Goal: Check status: Check status

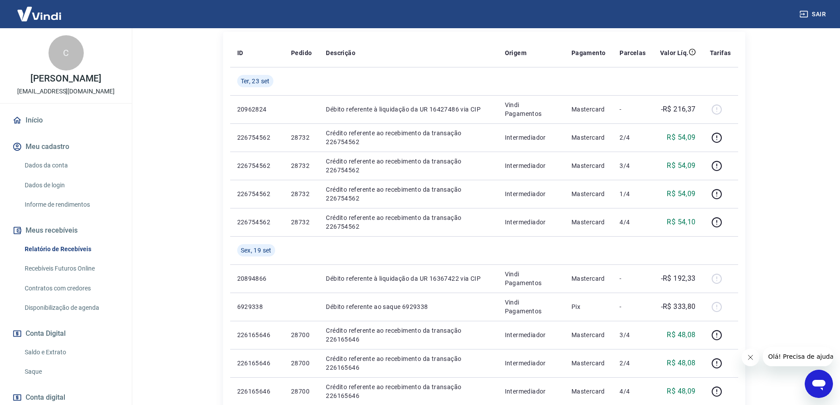
scroll to position [176, 0]
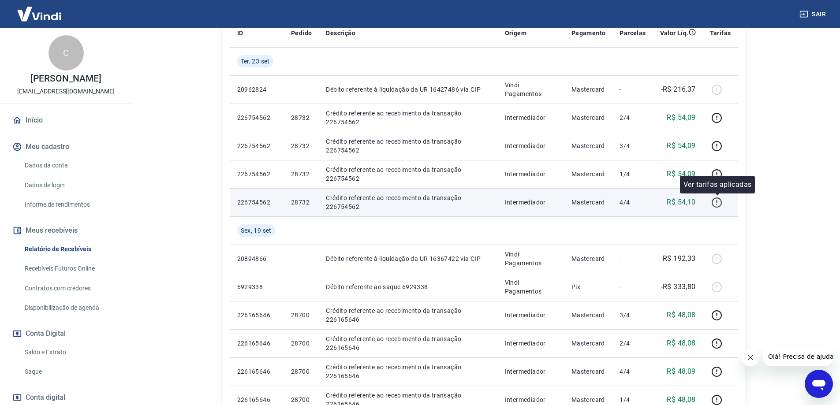
click at [718, 205] on icon "button" at bounding box center [717, 202] width 11 height 11
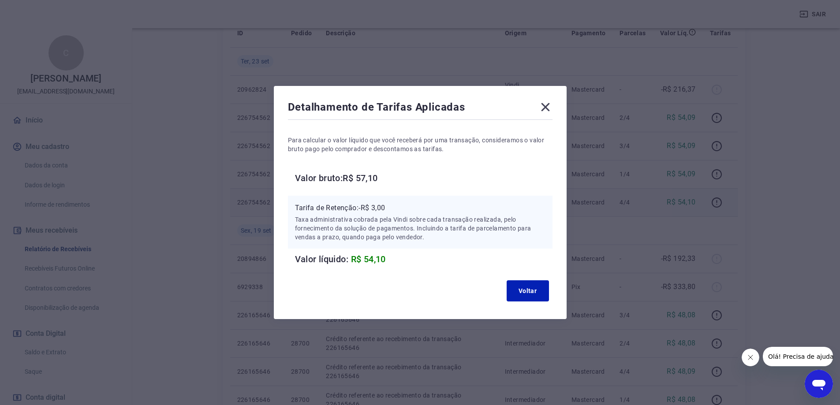
click at [545, 107] on icon at bounding box center [546, 107] width 14 height 14
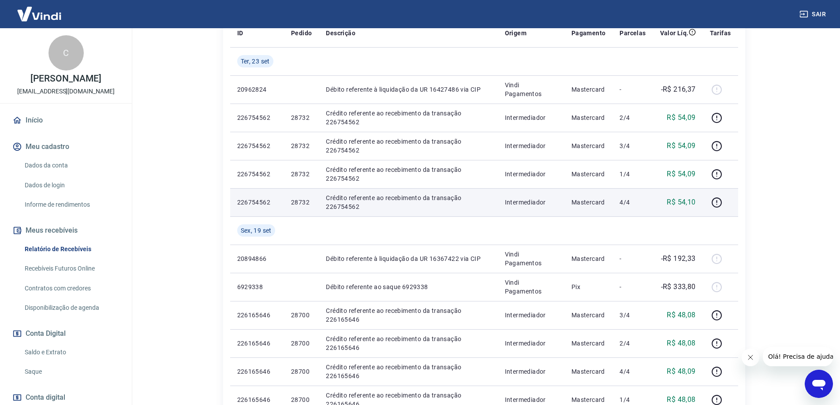
click at [424, 203] on p "Crédito referente ao recebimento da transação 226754562" at bounding box center [408, 203] width 165 height 18
click at [483, 206] on p "Crédito referente ao recebimento da transação 226754562" at bounding box center [408, 203] width 165 height 18
click at [573, 202] on td "Mastercard" at bounding box center [589, 202] width 49 height 28
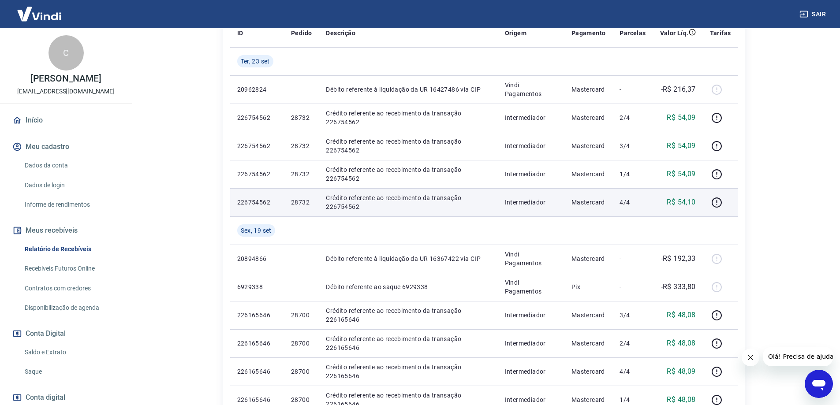
click at [544, 208] on td "Intermediador" at bounding box center [531, 202] width 67 height 28
click at [477, 214] on td "Crédito referente ao recebimento da transação 226754562" at bounding box center [408, 202] width 179 height 28
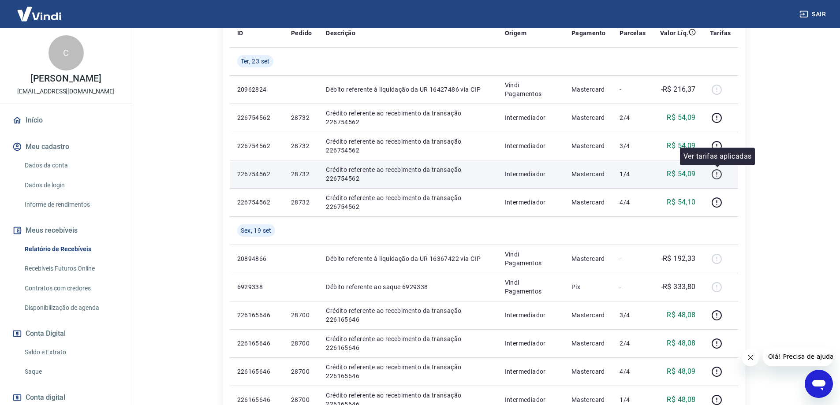
click at [720, 174] on icon "button" at bounding box center [717, 174] width 11 height 11
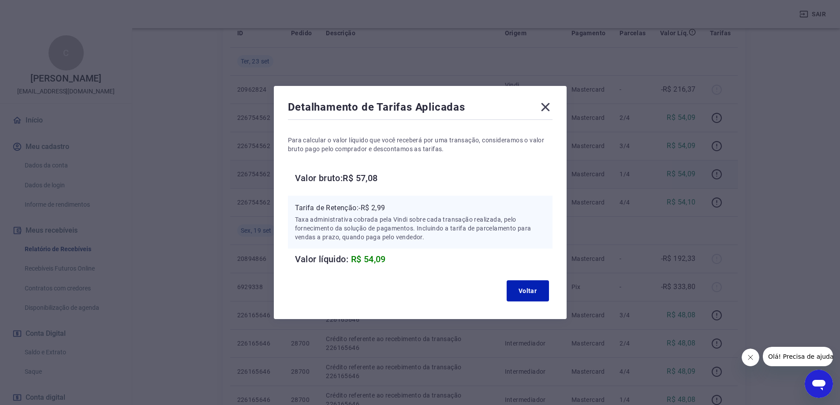
click at [547, 107] on icon at bounding box center [546, 107] width 14 height 14
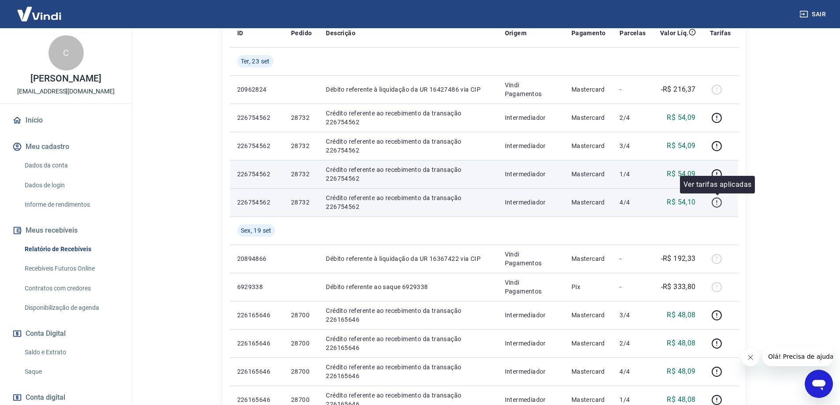
click at [713, 204] on icon "button" at bounding box center [717, 203] width 10 height 10
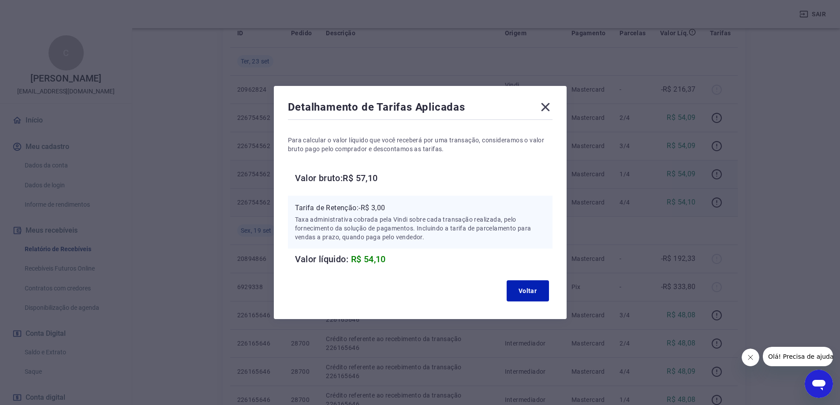
click at [547, 109] on icon at bounding box center [545, 107] width 8 height 8
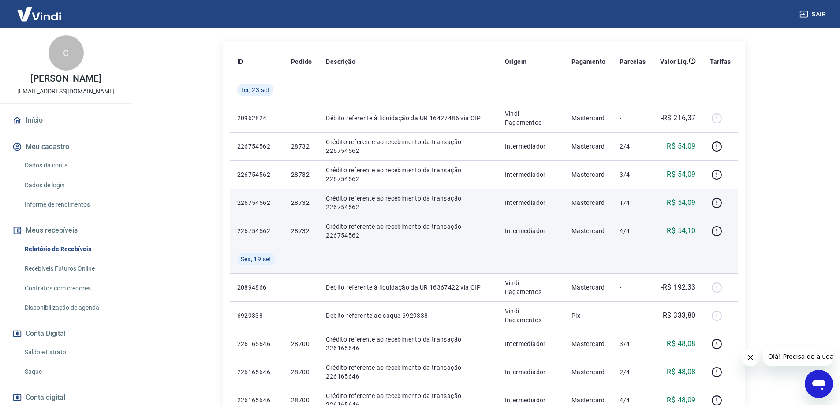
scroll to position [132, 0]
